Goal: Task Accomplishment & Management: Complete application form

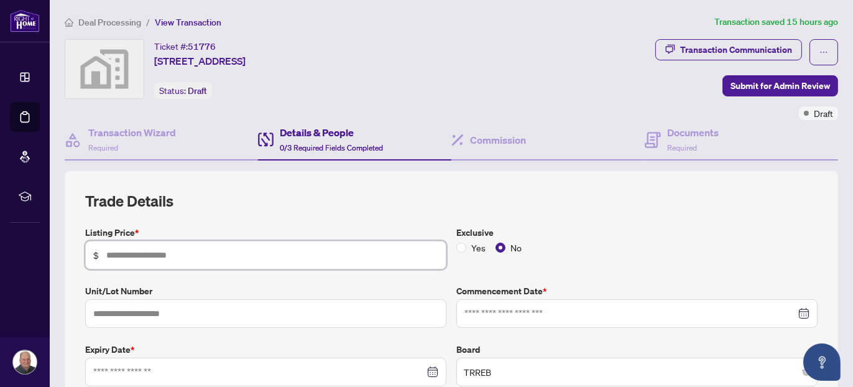
click at [215, 253] on input "text" at bounding box center [272, 255] width 332 height 14
type input "*********"
click at [199, 318] on input "text" at bounding box center [265, 313] width 361 height 29
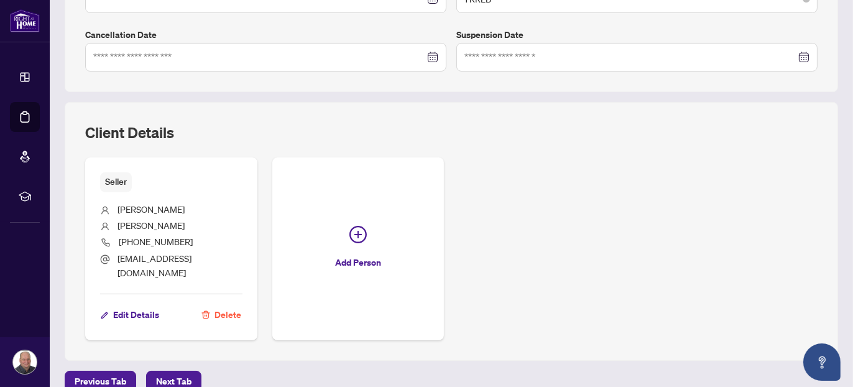
scroll to position [187, 0]
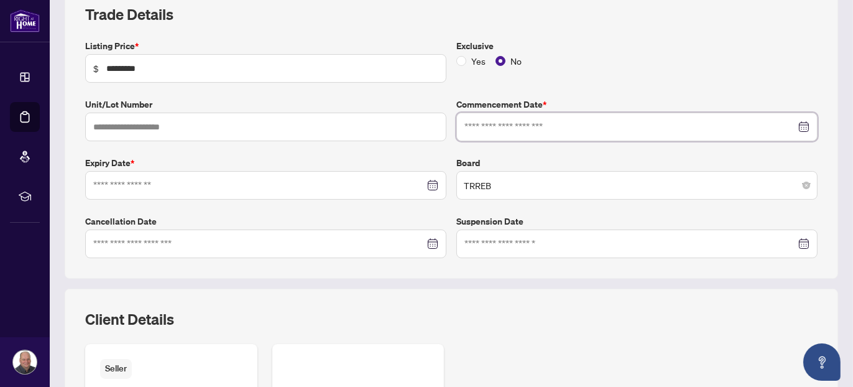
click at [518, 123] on input at bounding box center [631, 127] width 332 height 14
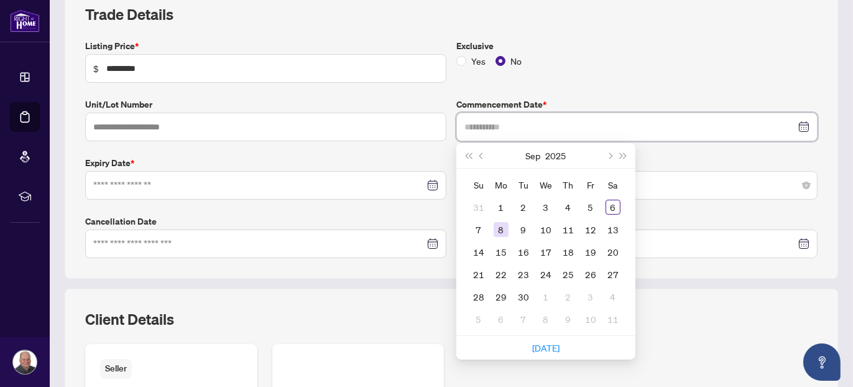
type input "**********"
click at [495, 231] on div "8" at bounding box center [501, 229] width 15 height 15
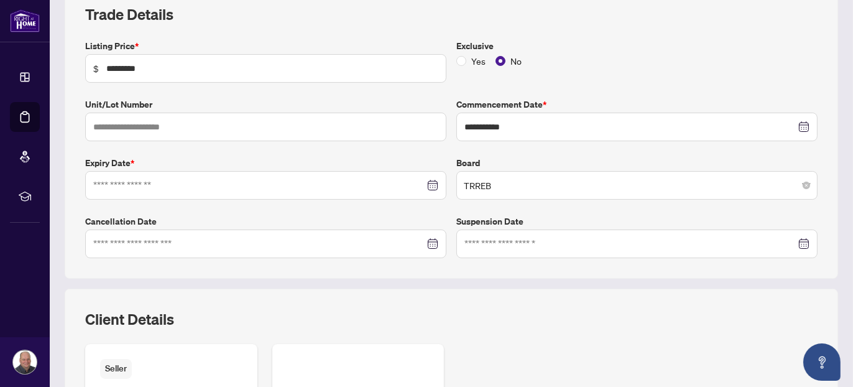
click at [157, 189] on div at bounding box center [265, 185] width 361 height 29
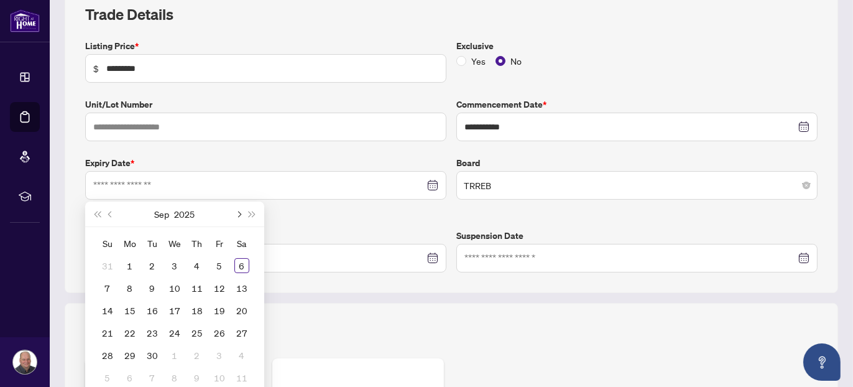
click at [238, 212] on span "Next month (PageDown)" at bounding box center [238, 214] width 6 height 6
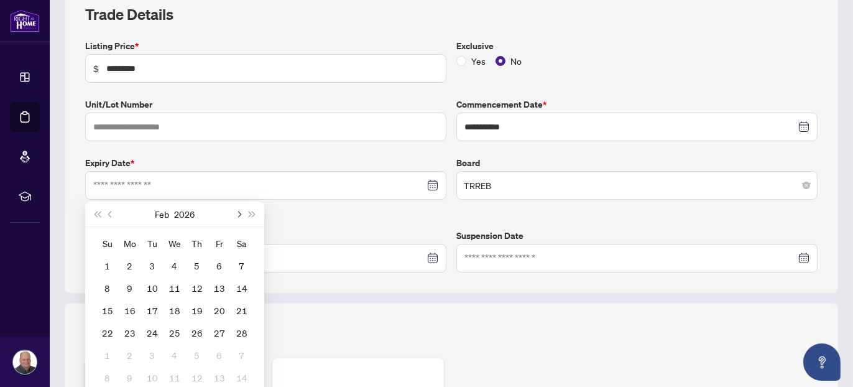
click at [236, 212] on span "Next month (PageDown)" at bounding box center [238, 214] width 6 height 6
type input "**********"
click at [221, 264] on div "6" at bounding box center [219, 265] width 15 height 15
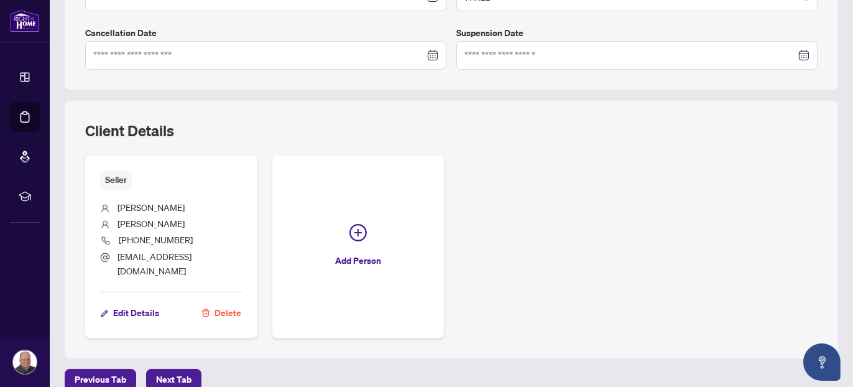
scroll to position [376, 0]
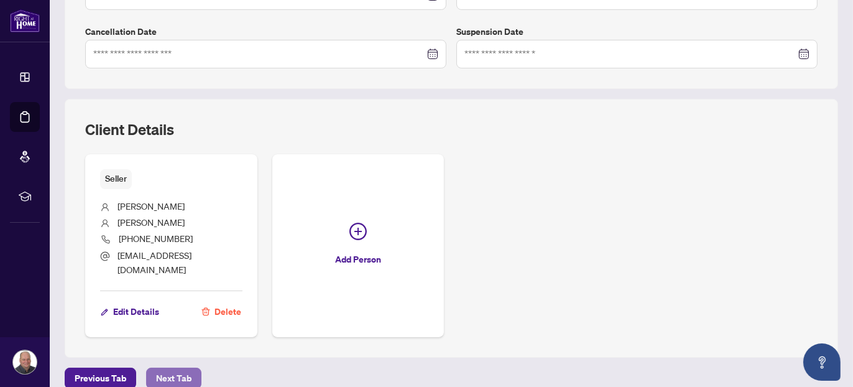
click at [172, 368] on span "Next Tab" at bounding box center [173, 378] width 35 height 20
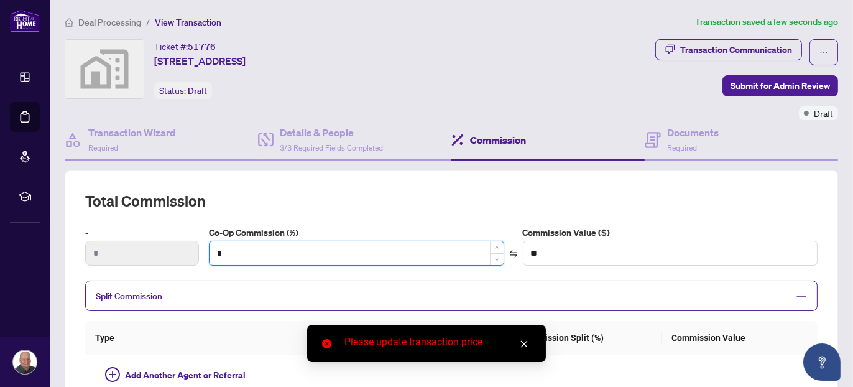
click at [238, 256] on input "*" at bounding box center [357, 253] width 294 height 24
drag, startPoint x: 234, startPoint y: 251, endPoint x: 200, endPoint y: 255, distance: 33.8
click at [200, 255] on div "- * Co-Op Commission (%) ** Commission Value ($) **" at bounding box center [451, 251] width 743 height 50
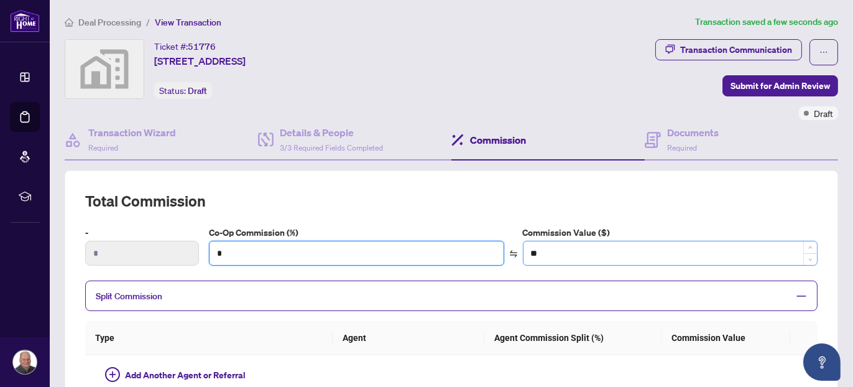
type input "*"
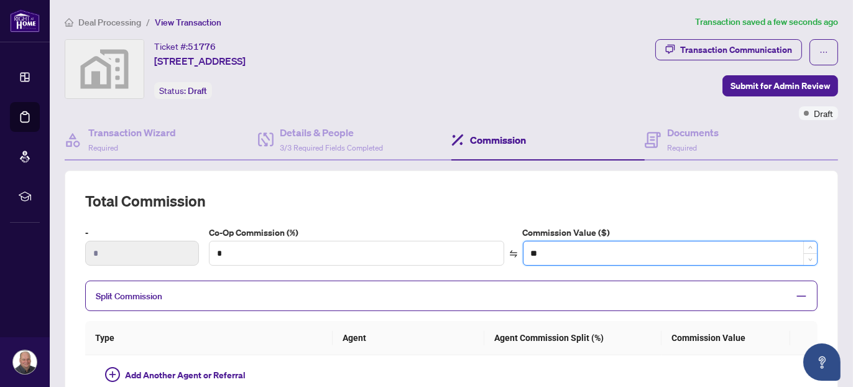
click at [567, 241] on input "**" at bounding box center [671, 253] width 294 height 24
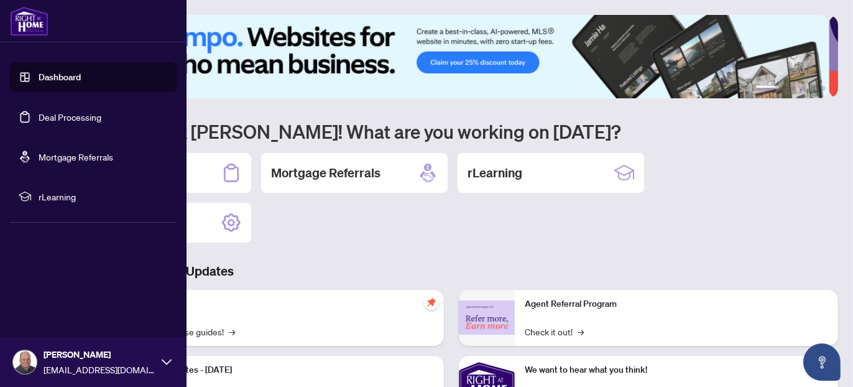
click at [46, 72] on link "Dashboard" at bounding box center [60, 77] width 42 height 11
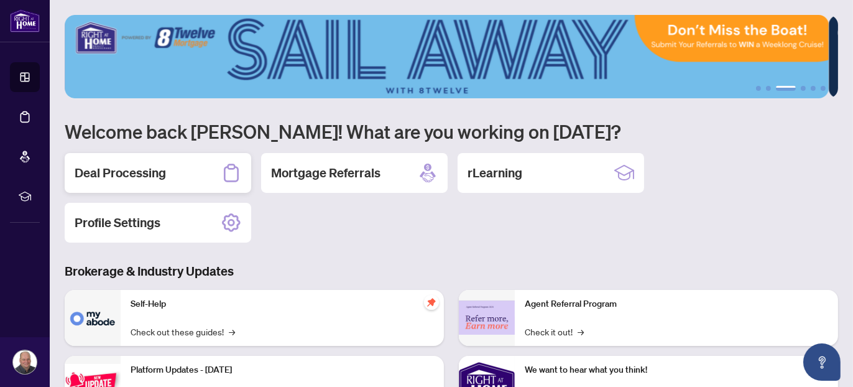
click at [202, 164] on div "Deal Processing" at bounding box center [158, 173] width 187 height 40
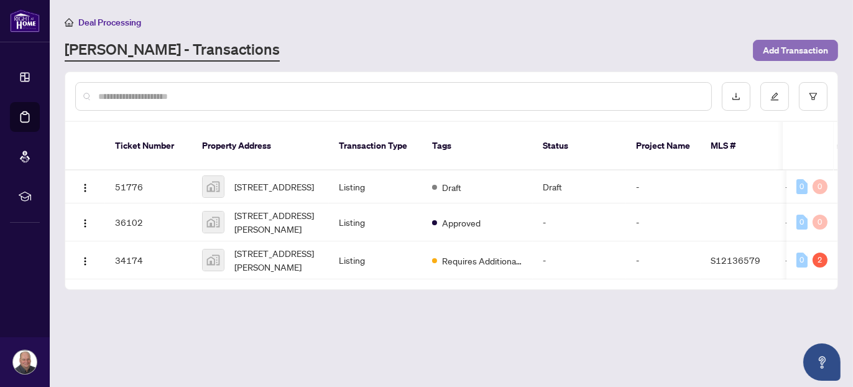
click at [776, 53] on span "Add Transaction" at bounding box center [795, 50] width 65 height 20
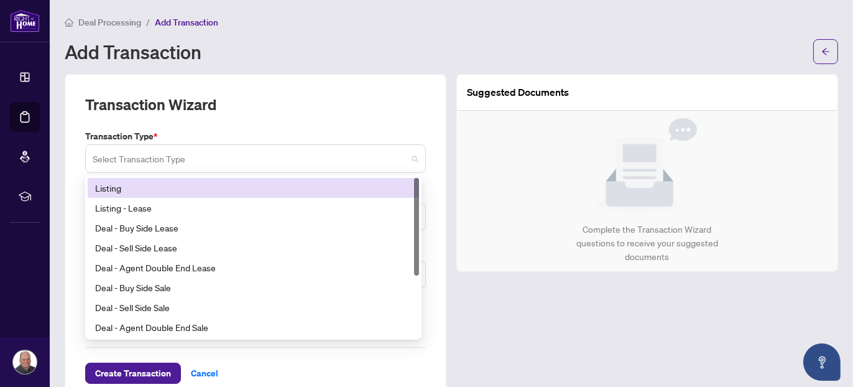
click at [412, 158] on span at bounding box center [256, 159] width 326 height 24
click at [111, 191] on div "Listing" at bounding box center [253, 188] width 317 height 14
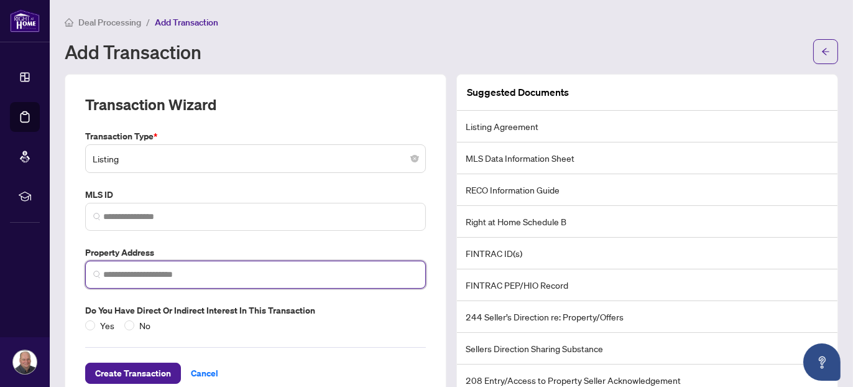
click at [179, 274] on input "search" at bounding box center [260, 274] width 315 height 13
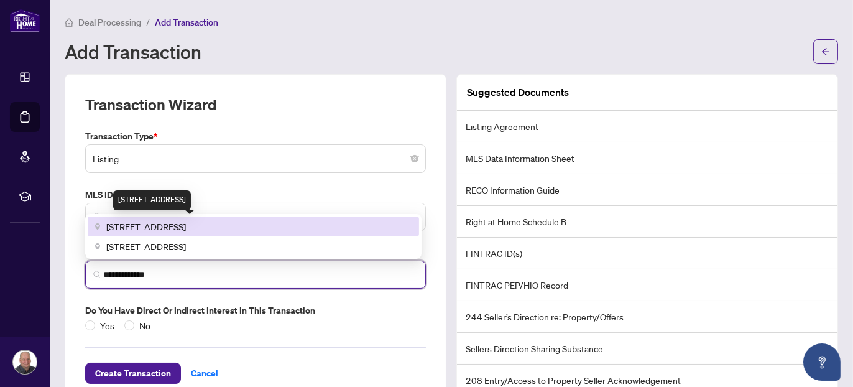
click at [186, 220] on span "[STREET_ADDRESS]" at bounding box center [146, 227] width 80 height 14
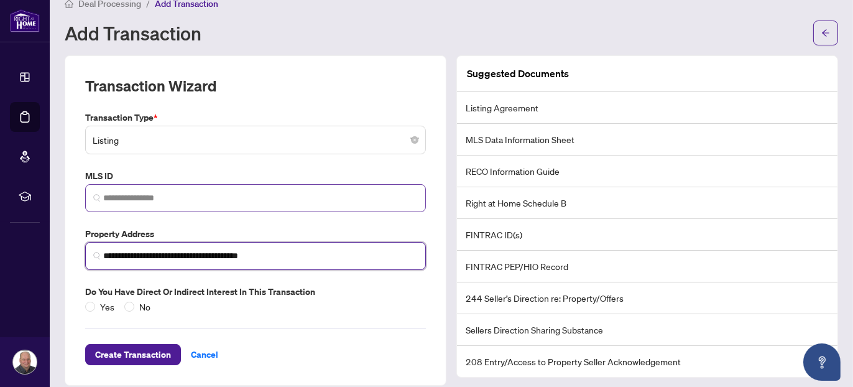
scroll to position [29, 0]
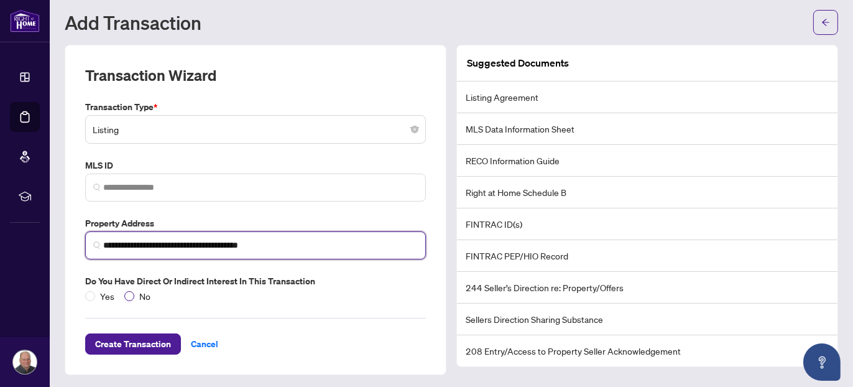
type input "**********"
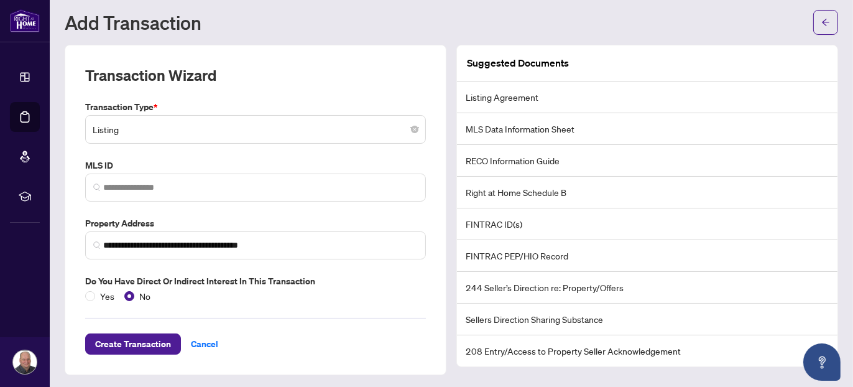
click at [482, 223] on li "FINTRAC ID(s)" at bounding box center [647, 224] width 381 height 32
click at [142, 343] on span "Create Transaction" at bounding box center [133, 344] width 76 height 20
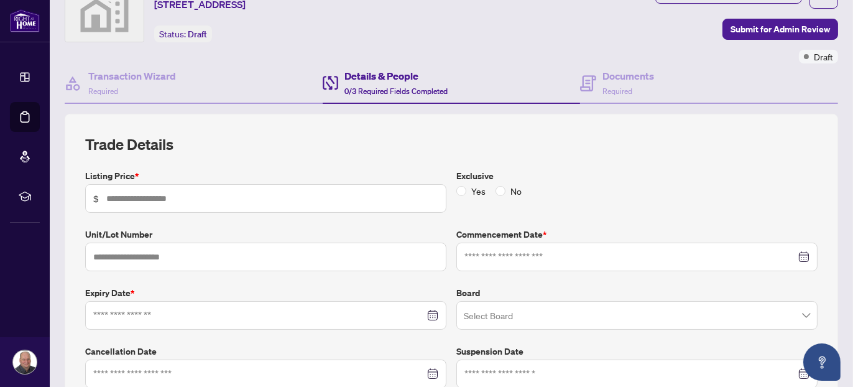
scroll to position [77, 0]
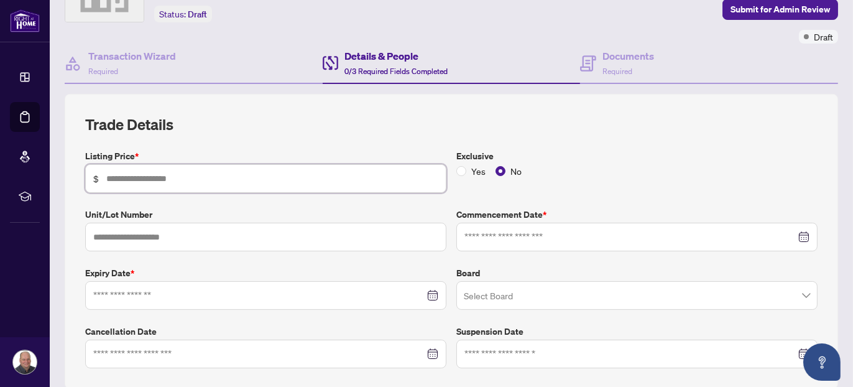
click at [202, 175] on input "text" at bounding box center [272, 179] width 332 height 14
type input "*********"
click at [162, 230] on input "text" at bounding box center [265, 237] width 361 height 29
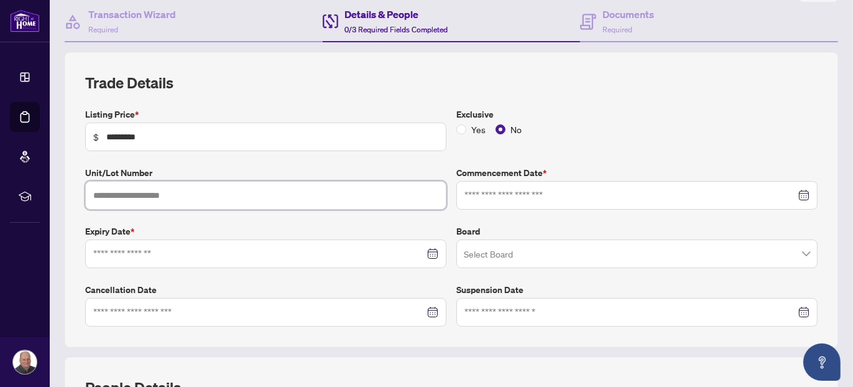
scroll to position [139, 0]
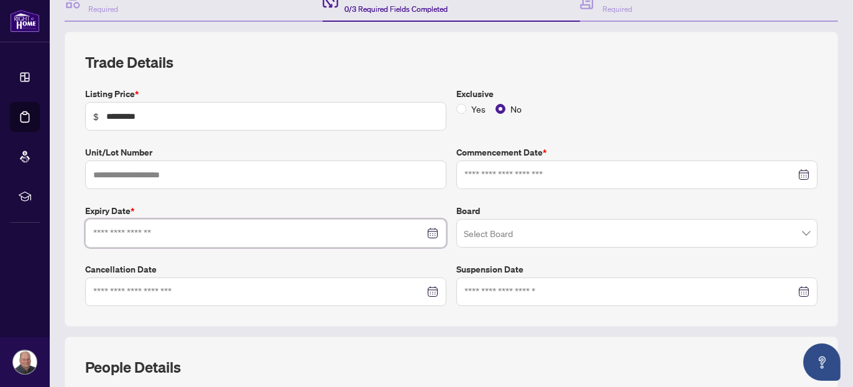
click at [165, 230] on input at bounding box center [259, 233] width 332 height 14
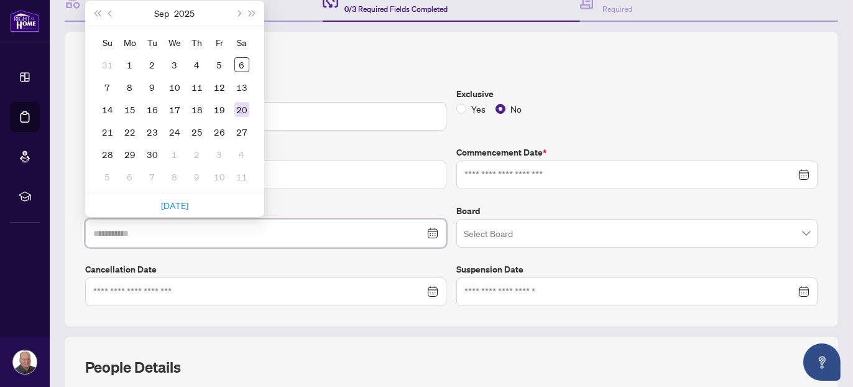
type input "**********"
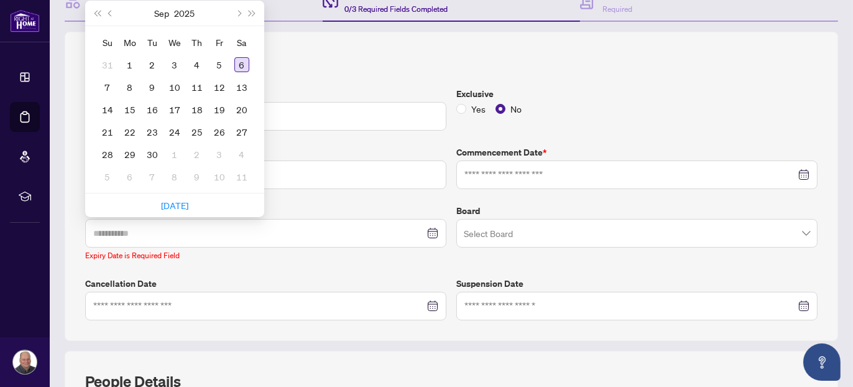
click at [244, 58] on div "6" at bounding box center [242, 64] width 15 height 15
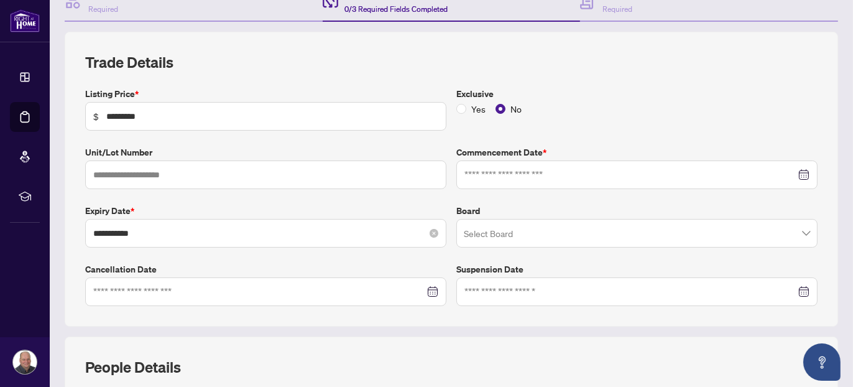
click at [114, 239] on div "**********" at bounding box center [265, 233] width 361 height 29
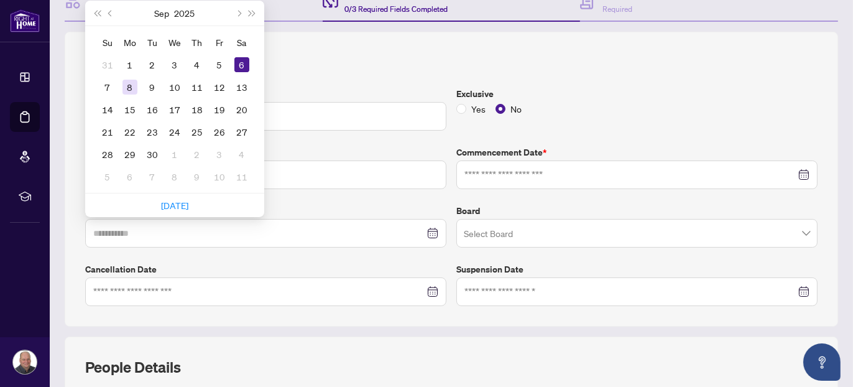
click at [128, 85] on div "8" at bounding box center [130, 87] width 15 height 15
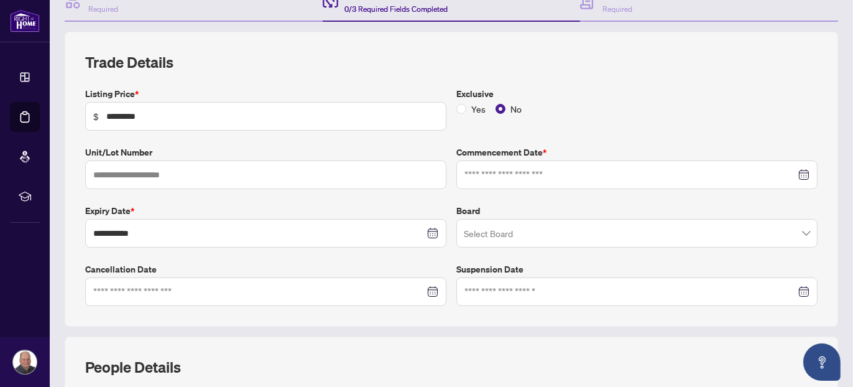
click at [801, 228] on span at bounding box center [637, 233] width 346 height 24
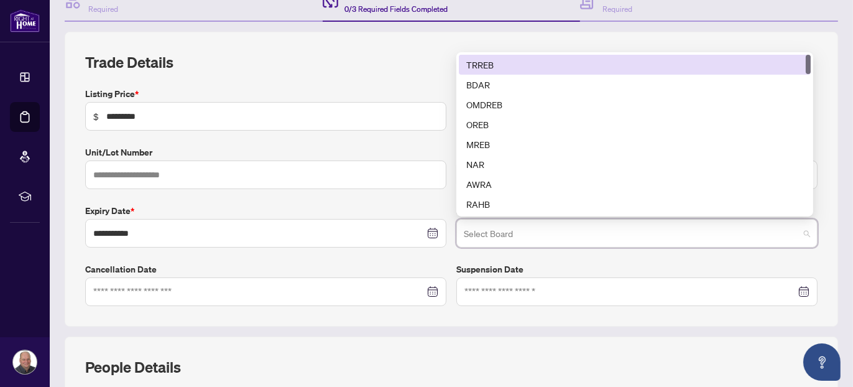
click at [476, 60] on div "TRREB" at bounding box center [635, 65] width 337 height 14
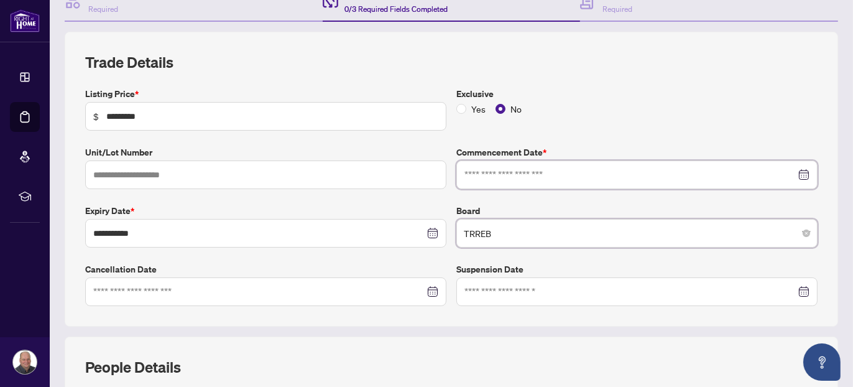
click at [470, 170] on input at bounding box center [631, 175] width 332 height 14
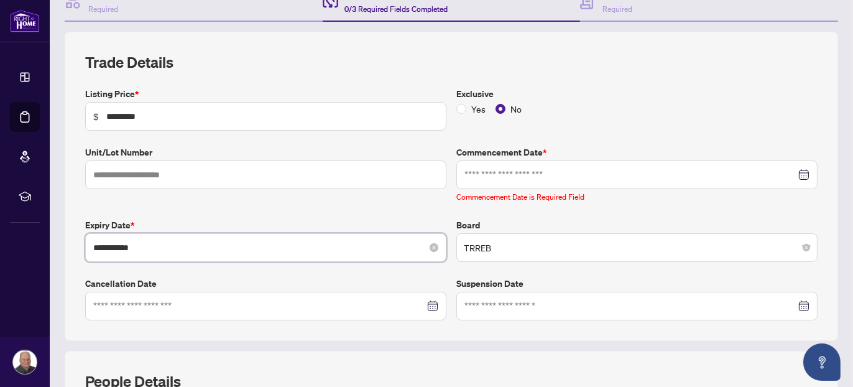
click at [154, 233] on div "**********" at bounding box center [265, 247] width 361 height 29
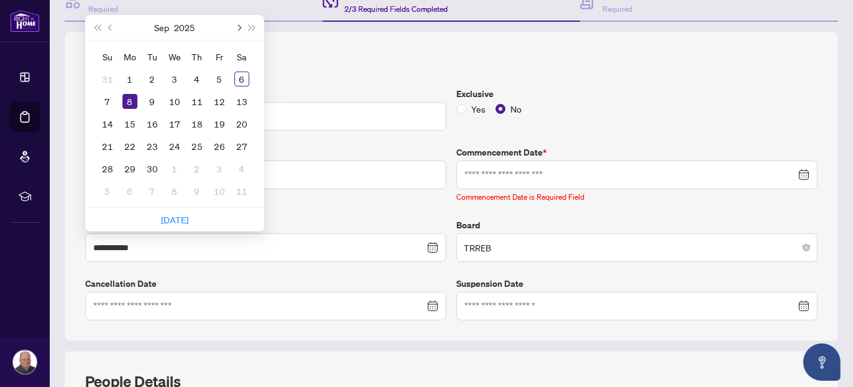
click at [239, 24] on span "Next month (PageDown)" at bounding box center [238, 27] width 6 height 6
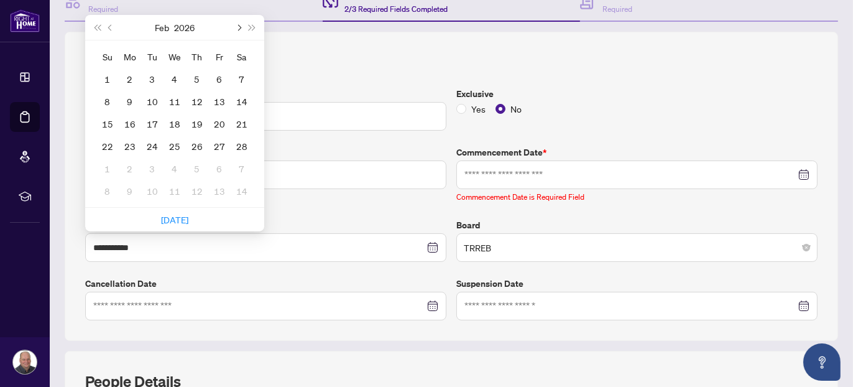
click at [239, 24] on span "Next month (PageDown)" at bounding box center [238, 27] width 6 height 6
type input "**********"
click at [215, 73] on div "6" at bounding box center [219, 79] width 15 height 15
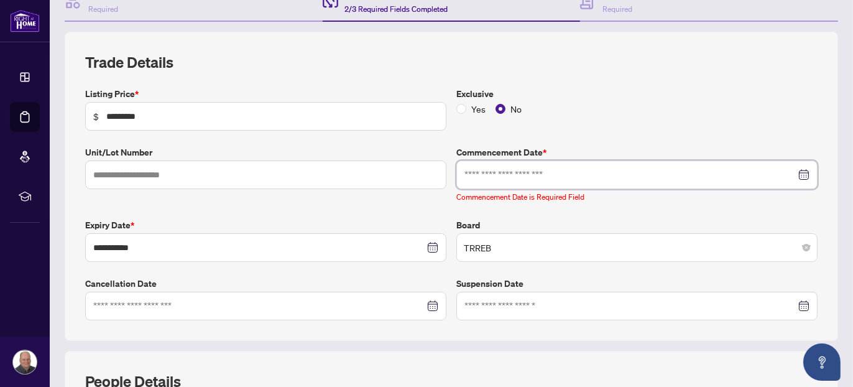
click at [498, 169] on input at bounding box center [631, 175] width 332 height 14
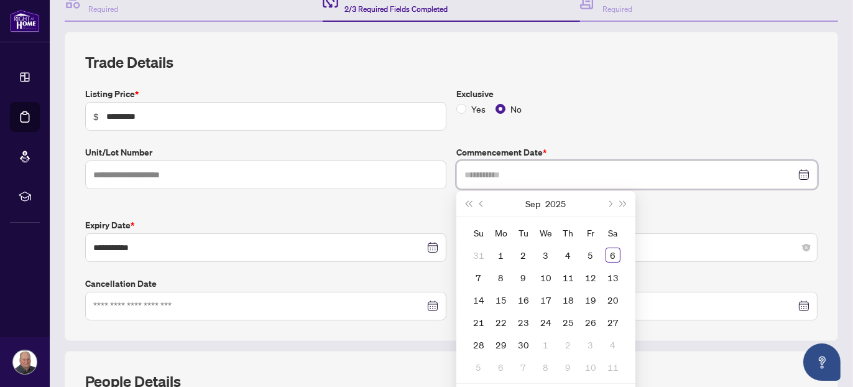
type input "**********"
click at [494, 274] on div "8" at bounding box center [501, 277] width 15 height 15
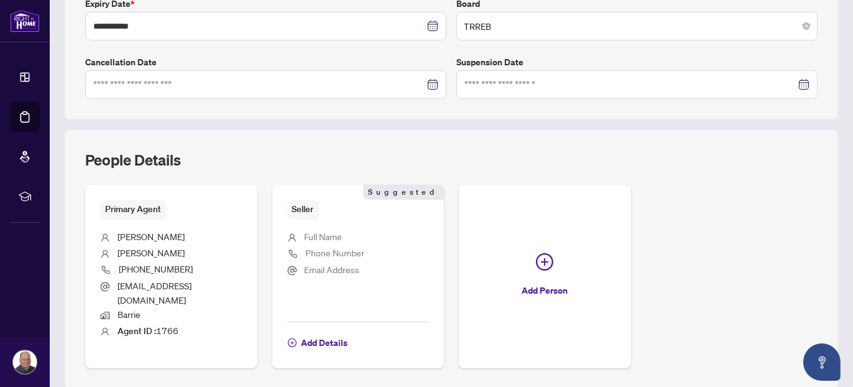
scroll to position [378, 0]
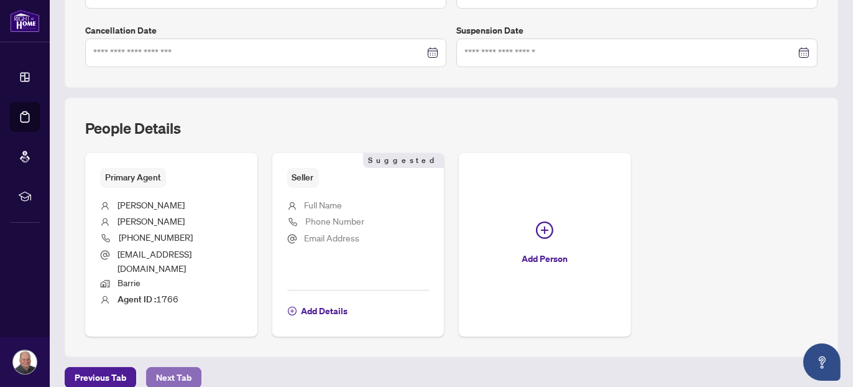
click at [165, 368] on span "Next Tab" at bounding box center [173, 378] width 35 height 20
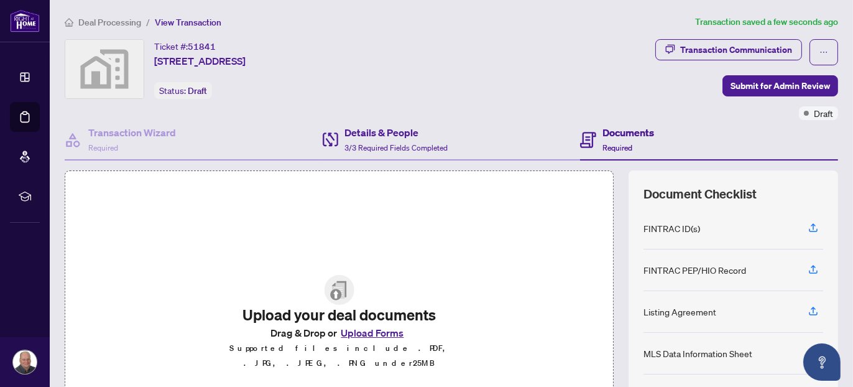
scroll to position [124, 0]
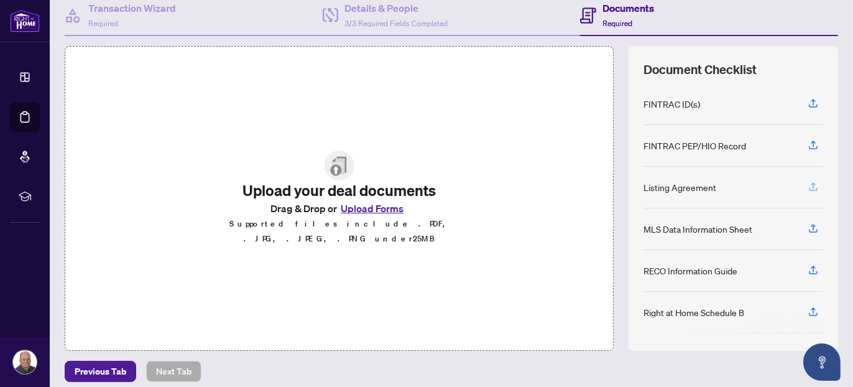
click at [808, 183] on icon "button" at bounding box center [813, 186] width 11 height 11
click at [808, 184] on icon "button" at bounding box center [813, 186] width 11 height 11
click at [808, 183] on icon "button" at bounding box center [813, 186] width 11 height 11
drag, startPoint x: 806, startPoint y: 182, endPoint x: 474, endPoint y: 147, distance: 333.4
click at [474, 147] on div "Upload your deal documents Drag & Drop or Upload Forms Supported files include …" at bounding box center [452, 198] width 774 height 305
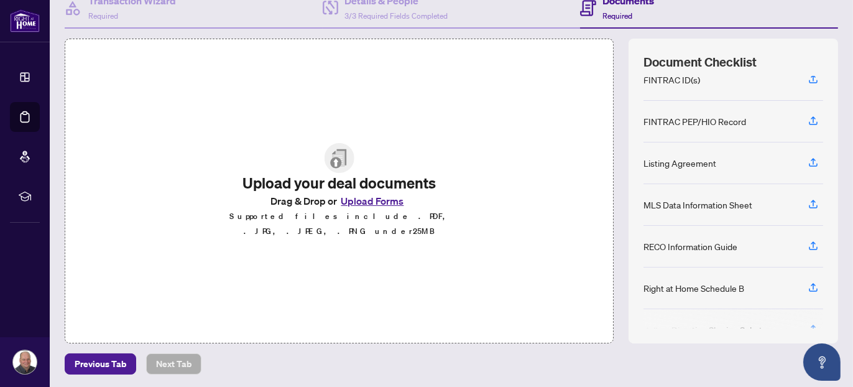
scroll to position [11, 0]
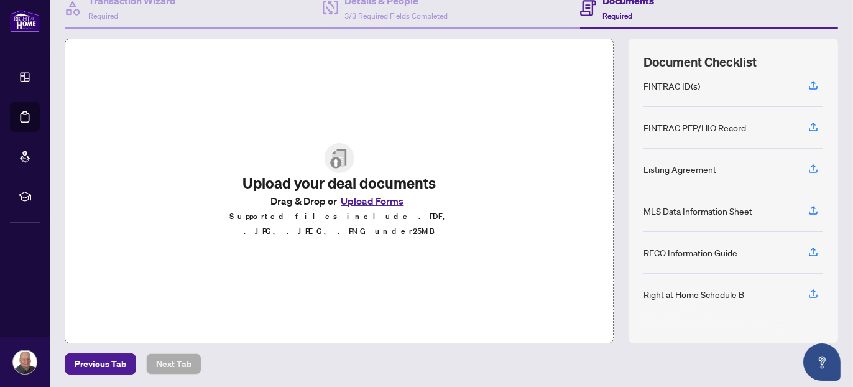
click at [656, 165] on div "Listing Agreement" at bounding box center [680, 169] width 73 height 14
click at [654, 166] on div "Listing Agreement" at bounding box center [680, 169] width 73 height 14
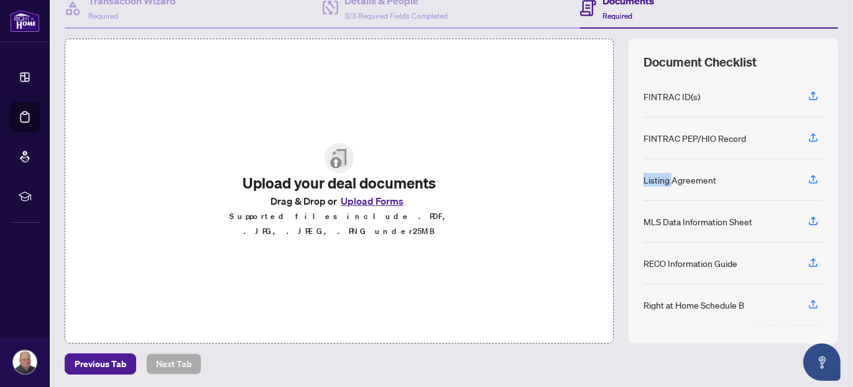
click at [351, 208] on button "Upload Forms" at bounding box center [372, 201] width 70 height 16
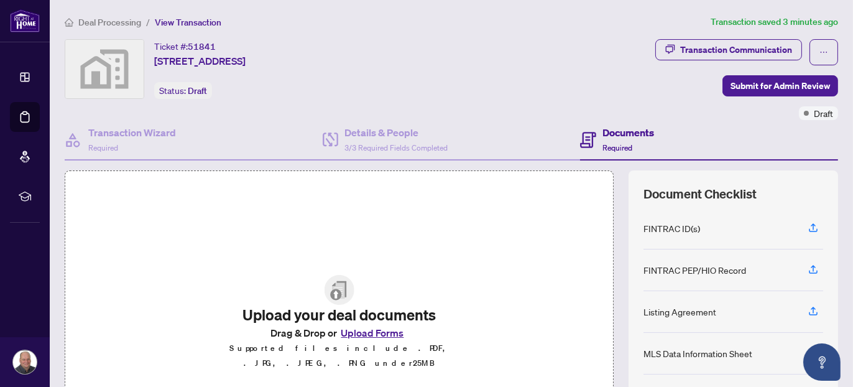
click at [611, 130] on h4 "Documents" at bounding box center [629, 132] width 52 height 15
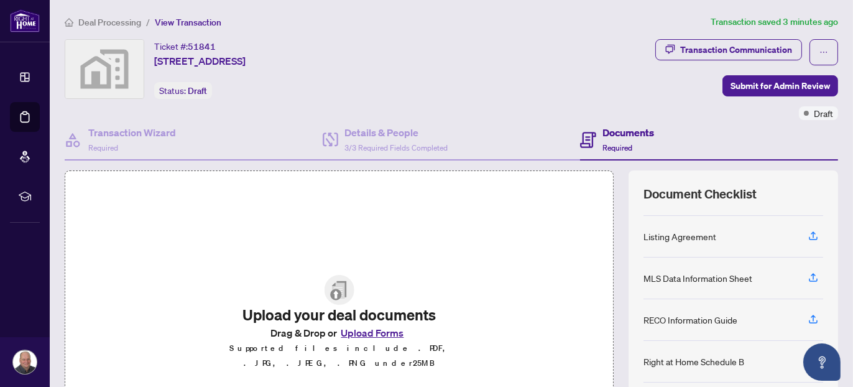
scroll to position [135, 0]
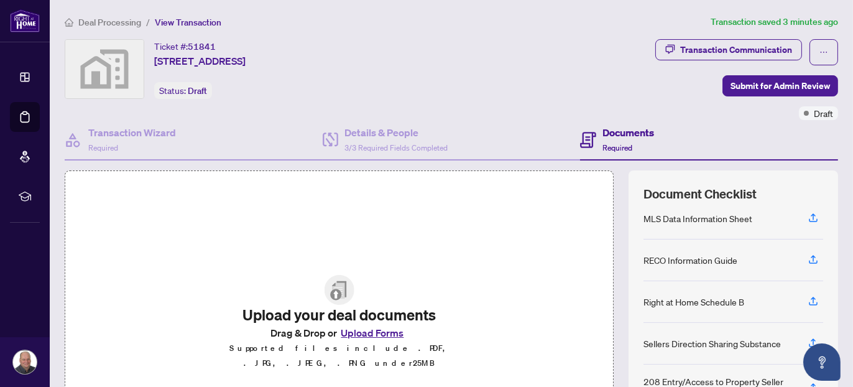
click at [659, 261] on div "RECO Information Guide" at bounding box center [691, 260] width 94 height 14
click at [659, 259] on div "RECO Information Guide" at bounding box center [691, 260] width 94 height 14
click at [659, 256] on div "RECO Information Guide" at bounding box center [691, 260] width 94 height 14
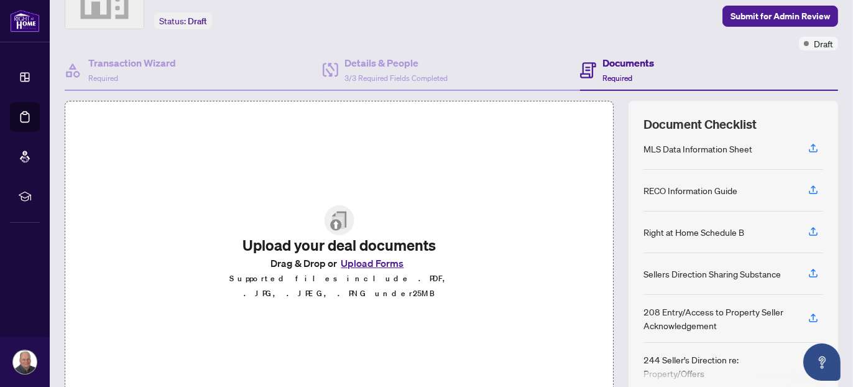
scroll to position [132, 0]
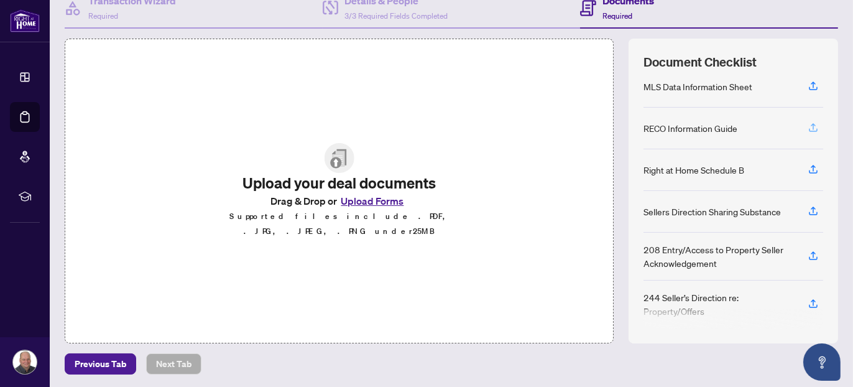
click at [808, 122] on icon "button" at bounding box center [813, 127] width 11 height 11
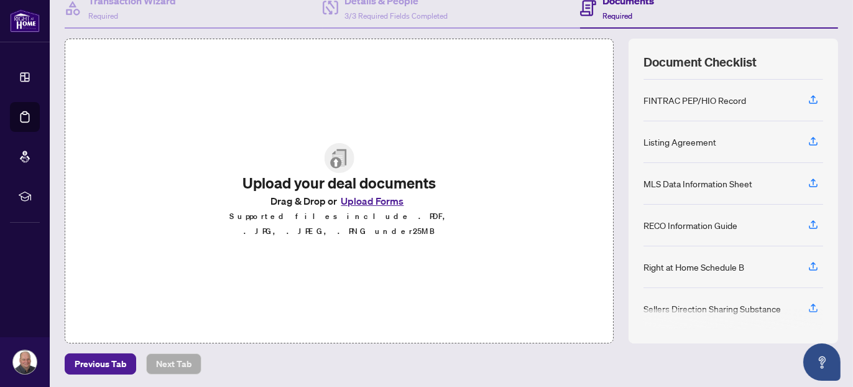
scroll to position [0, 0]
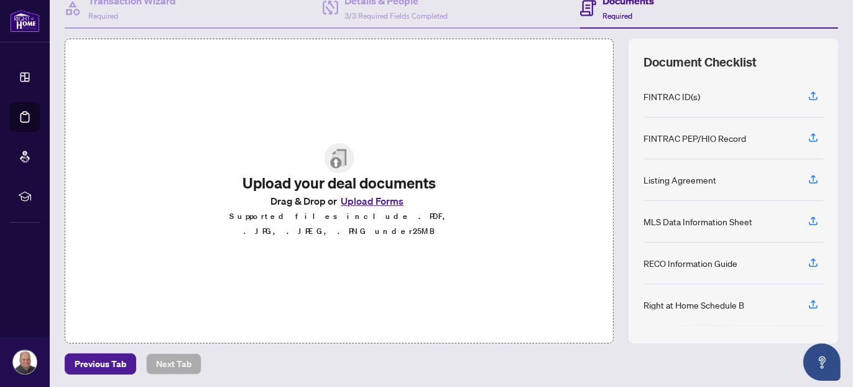
click at [358, 206] on button "Upload Forms" at bounding box center [372, 201] width 70 height 16
click at [808, 258] on icon "button" at bounding box center [813, 262] width 11 height 11
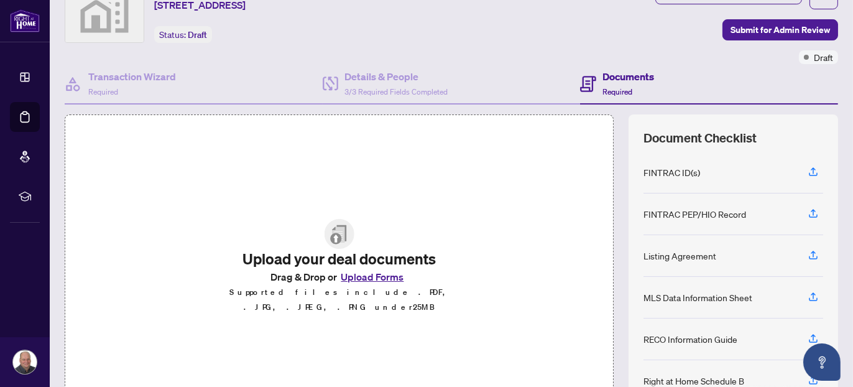
scroll to position [132, 0]
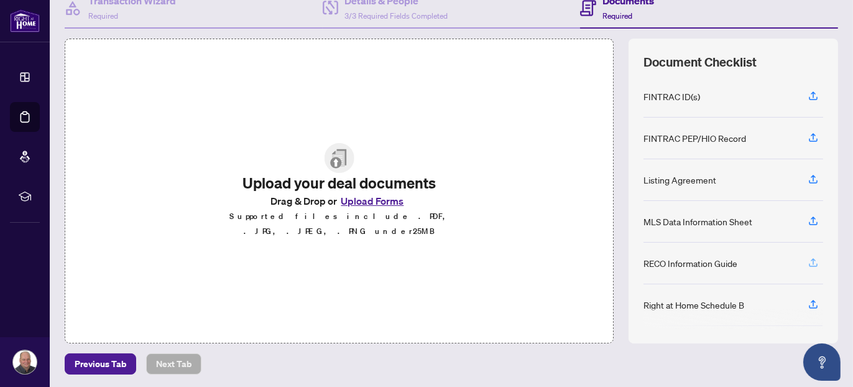
click at [808, 259] on icon "button" at bounding box center [813, 262] width 11 height 11
click at [656, 93] on div "FINTRAC ID(s)" at bounding box center [672, 97] width 57 height 14
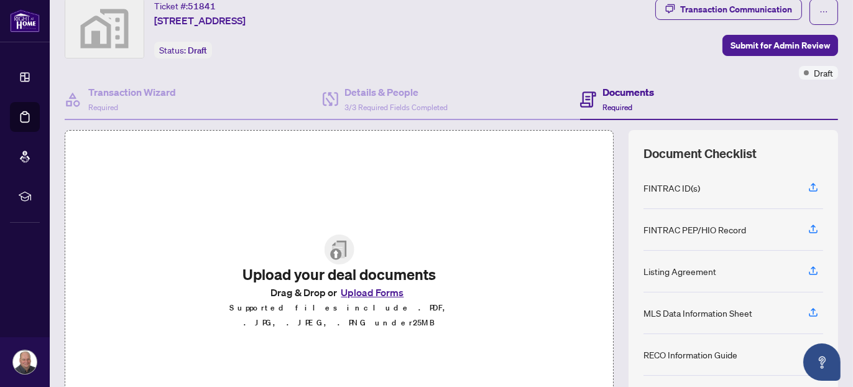
scroll to position [0, 0]
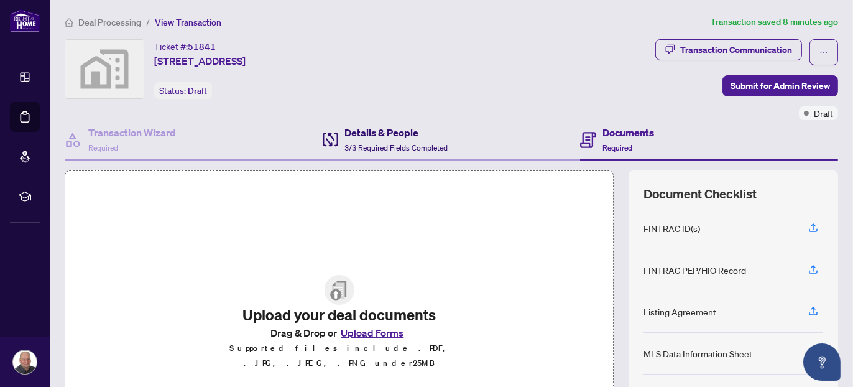
click at [360, 131] on h4 "Details & People" at bounding box center [396, 132] width 103 height 15
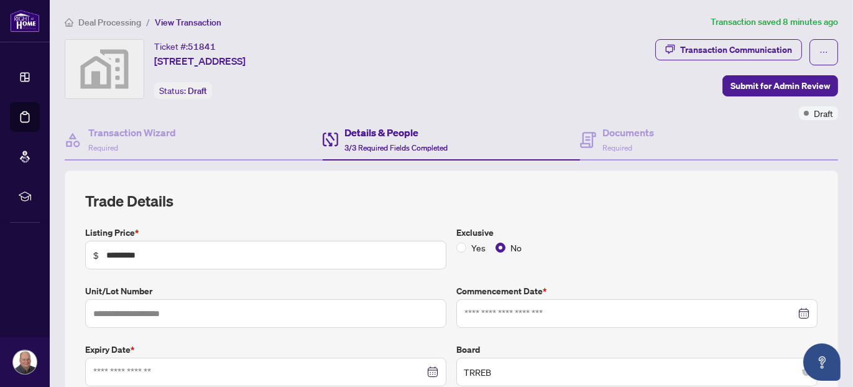
type input "**********"
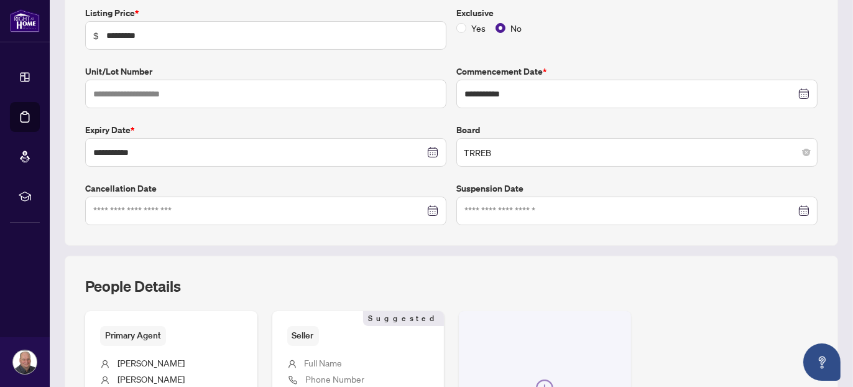
scroll to position [187, 0]
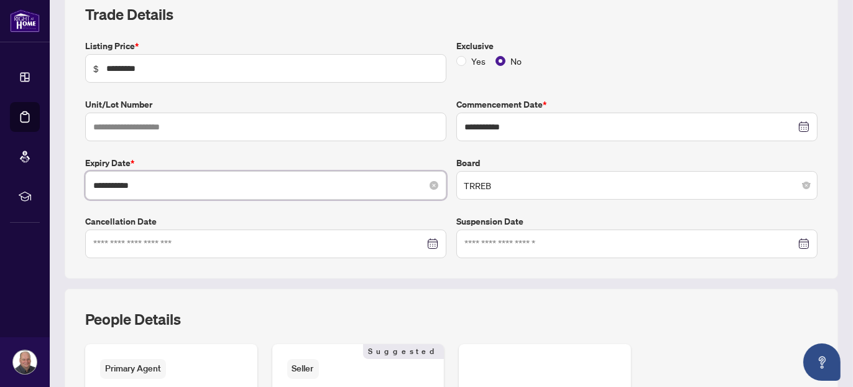
click at [163, 187] on input "**********" at bounding box center [259, 186] width 332 height 14
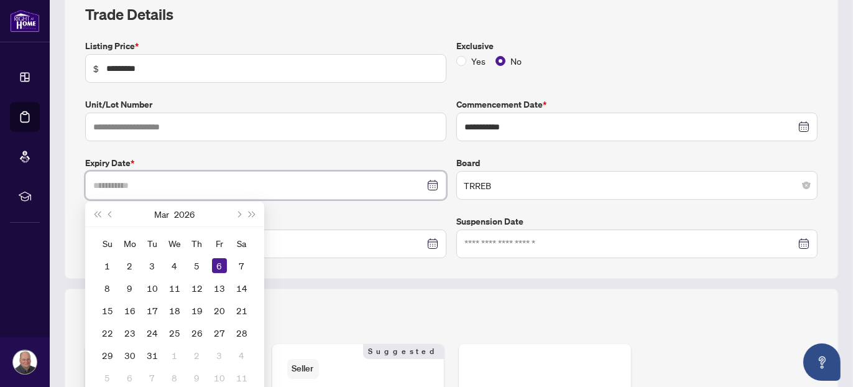
type input "**********"
click at [218, 261] on div "6" at bounding box center [219, 265] width 15 height 15
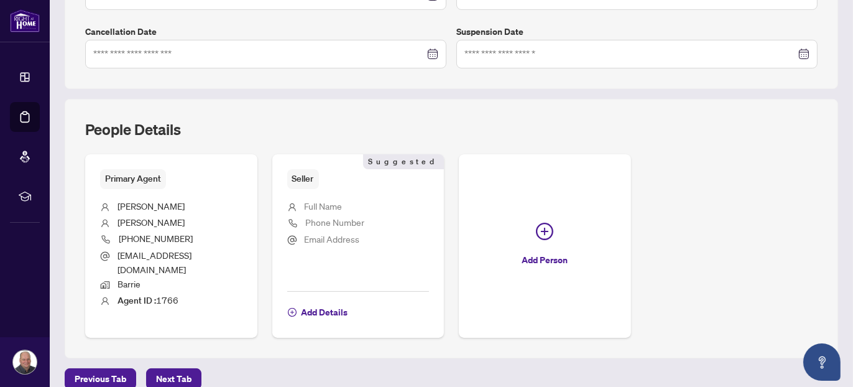
scroll to position [378, 0]
click at [163, 368] on span "Next Tab" at bounding box center [173, 378] width 35 height 20
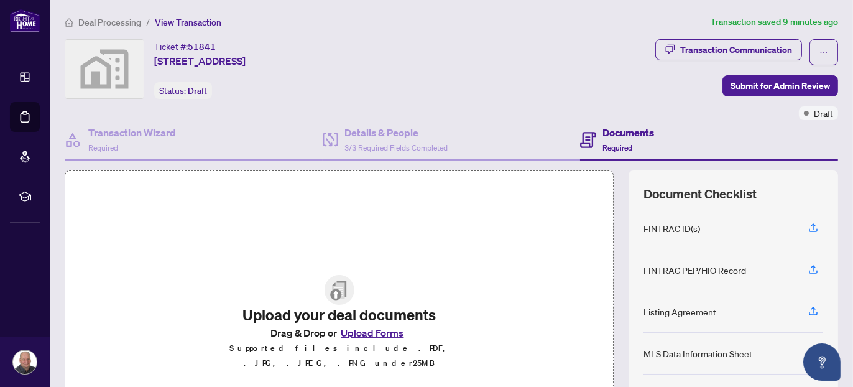
click at [648, 225] on div "FINTRAC ID(s)" at bounding box center [672, 228] width 57 height 14
click at [620, 127] on h4 "Documents" at bounding box center [629, 132] width 52 height 15
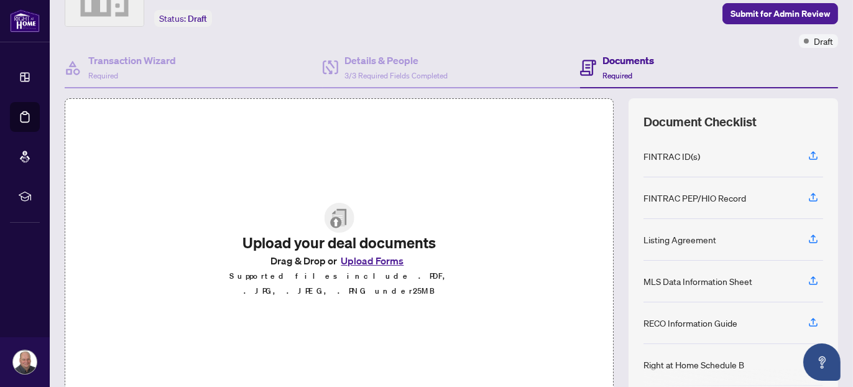
scroll to position [132, 0]
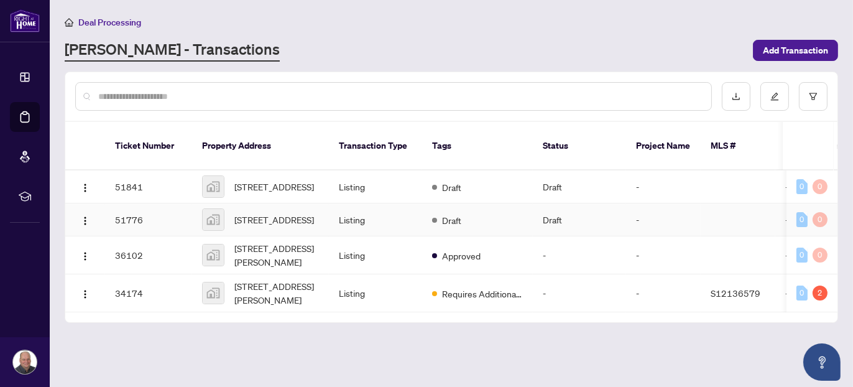
drag, startPoint x: 0, startPoint y: 0, endPoint x: 134, endPoint y: 210, distance: 248.7
click at [134, 210] on td "51776" at bounding box center [148, 219] width 87 height 33
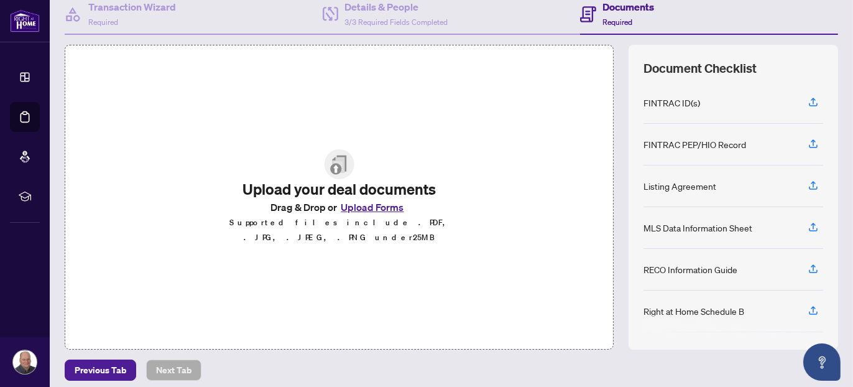
scroll to position [132, 0]
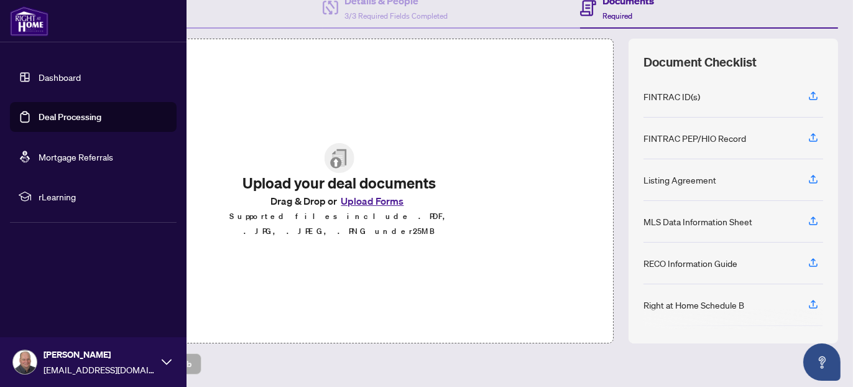
click at [39, 77] on link "Dashboard" at bounding box center [60, 77] width 42 height 11
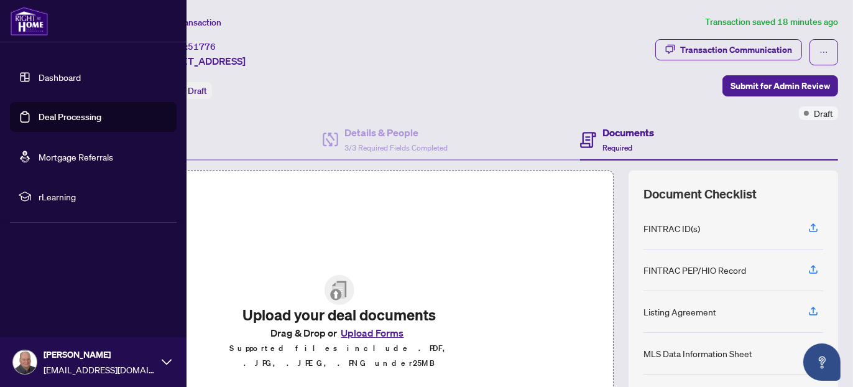
click at [53, 80] on link "Dashboard" at bounding box center [60, 77] width 42 height 11
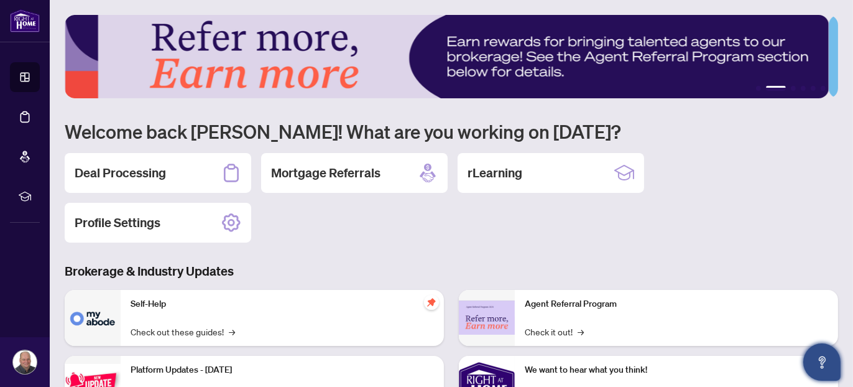
click at [824, 365] on icon "Open asap" at bounding box center [823, 363] width 16 height 16
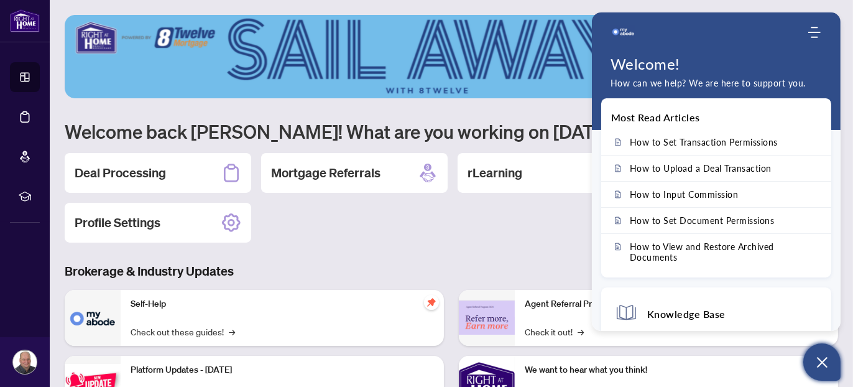
click at [816, 358] on icon "Open asap" at bounding box center [823, 363] width 16 height 16
